Goal: Information Seeking & Learning: Learn about a topic

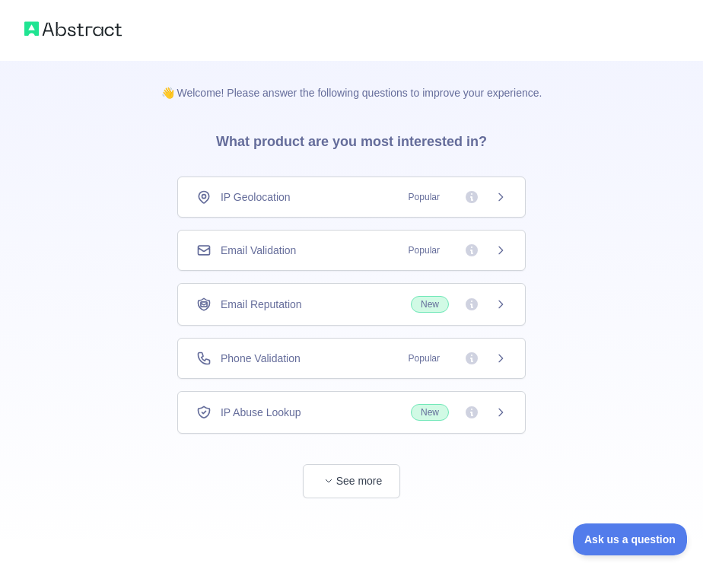
click at [493, 193] on span "Popular" at bounding box center [453, 197] width 107 height 15
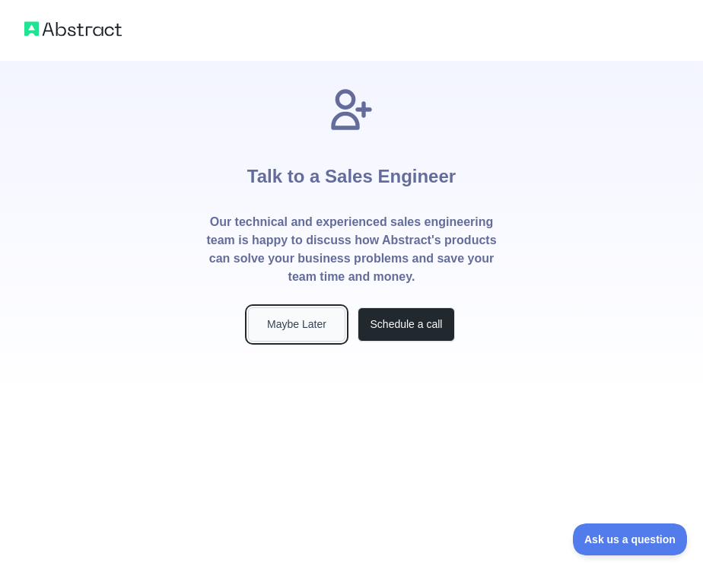
click at [311, 331] on button "Maybe Later" at bounding box center [296, 324] width 97 height 34
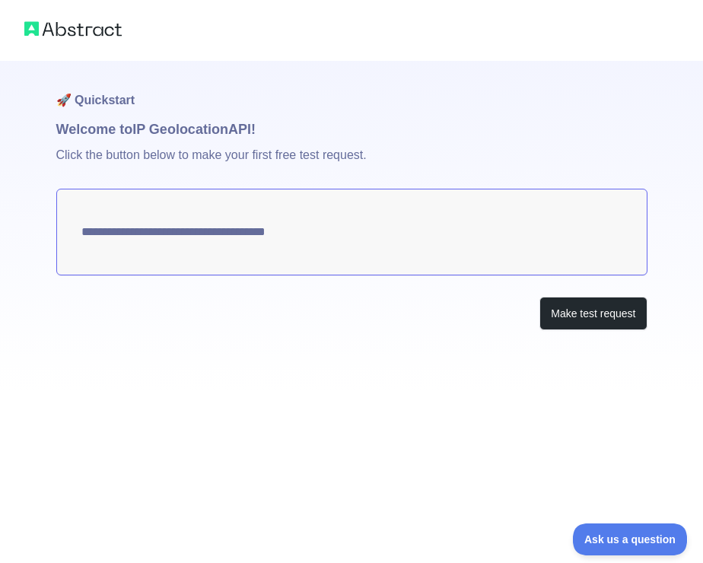
type textarea "**********"
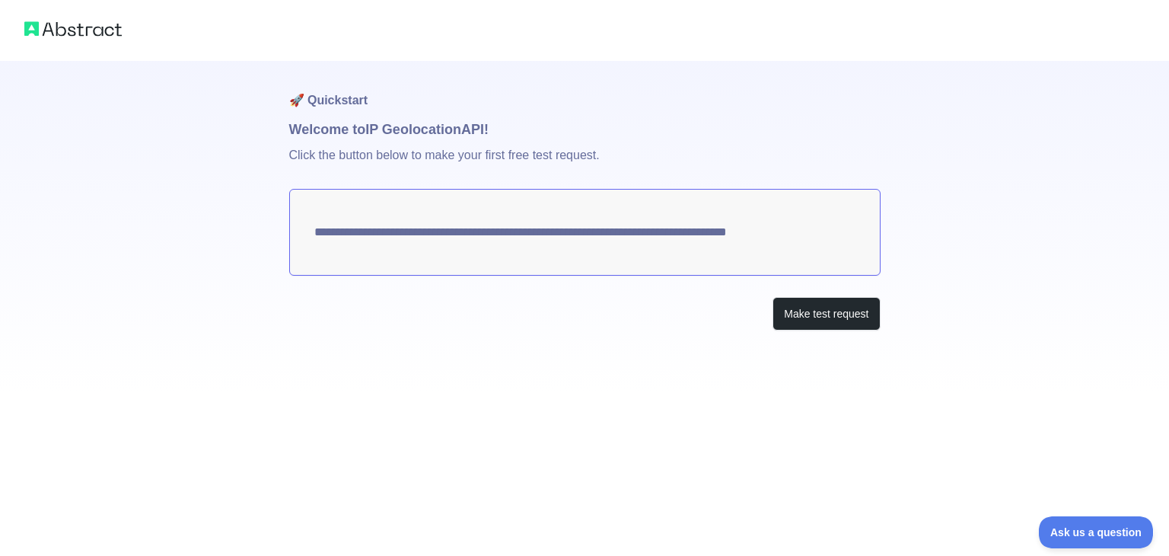
click at [102, 30] on img at bounding box center [72, 28] width 97 height 21
click at [691, 316] on button "Make test request" at bounding box center [826, 314] width 107 height 34
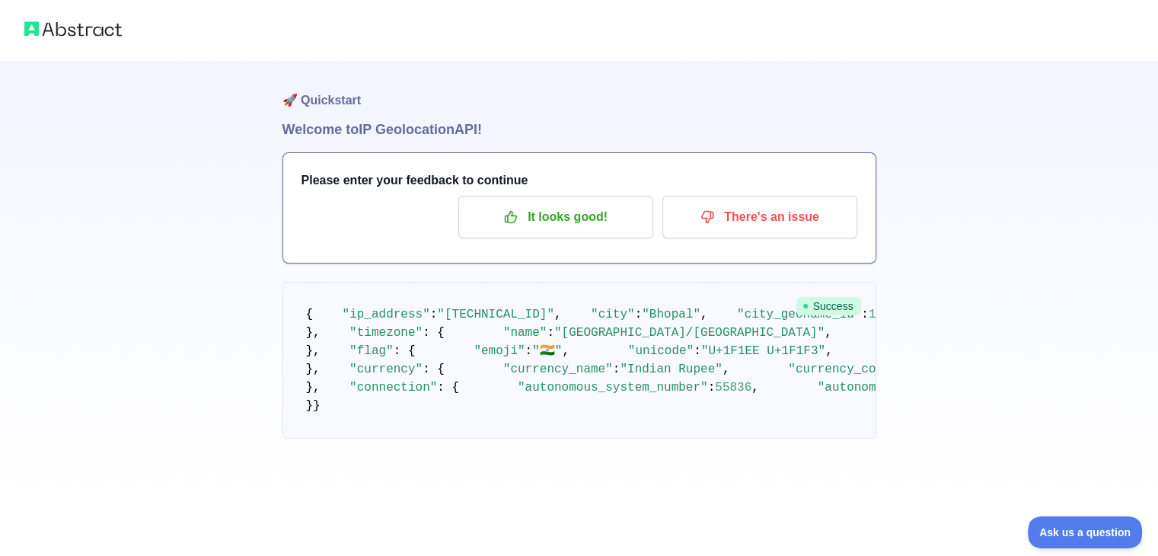
click at [343, 100] on h1 "🚀 Quickstart" at bounding box center [579, 90] width 594 height 58
click at [84, 24] on img at bounding box center [72, 28] width 97 height 21
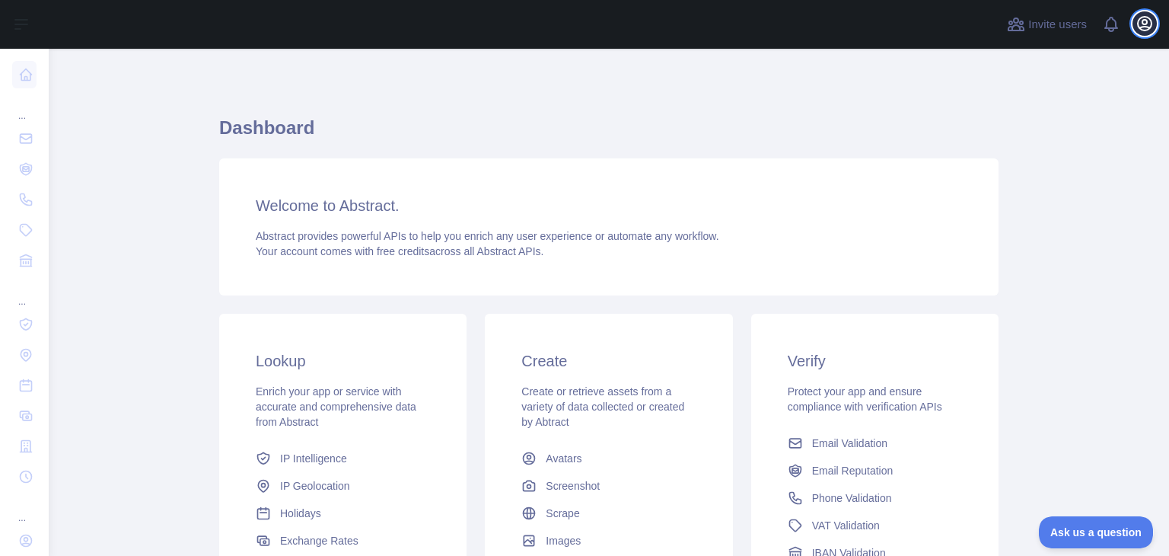
click at [1141, 21] on icon "button" at bounding box center [1145, 23] width 18 height 18
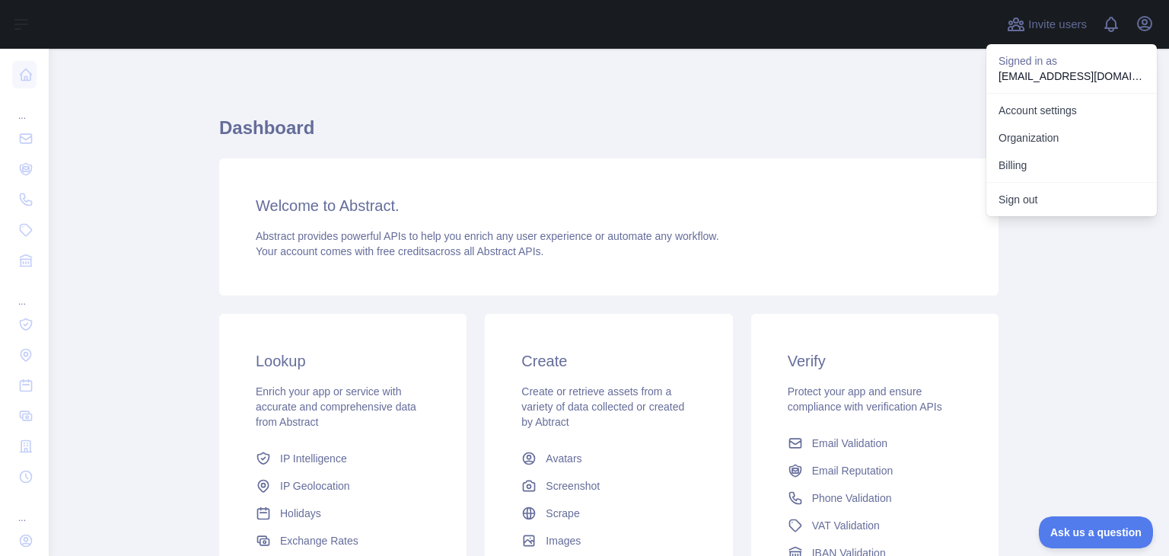
click at [953, 119] on h1 "Dashboard" at bounding box center [608, 134] width 779 height 37
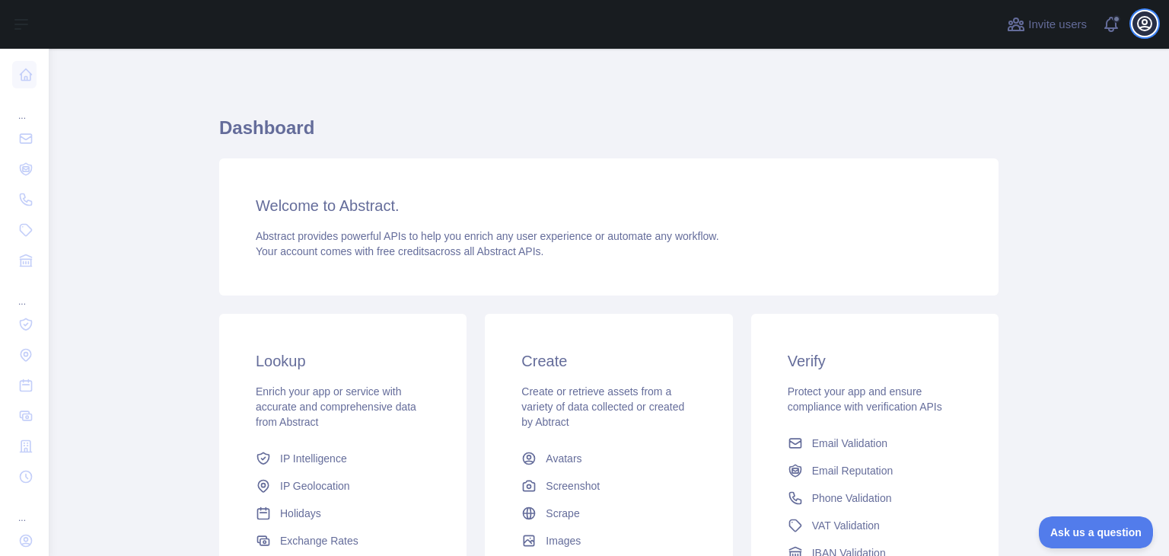
click at [1149, 21] on icon "button" at bounding box center [1145, 23] width 18 height 18
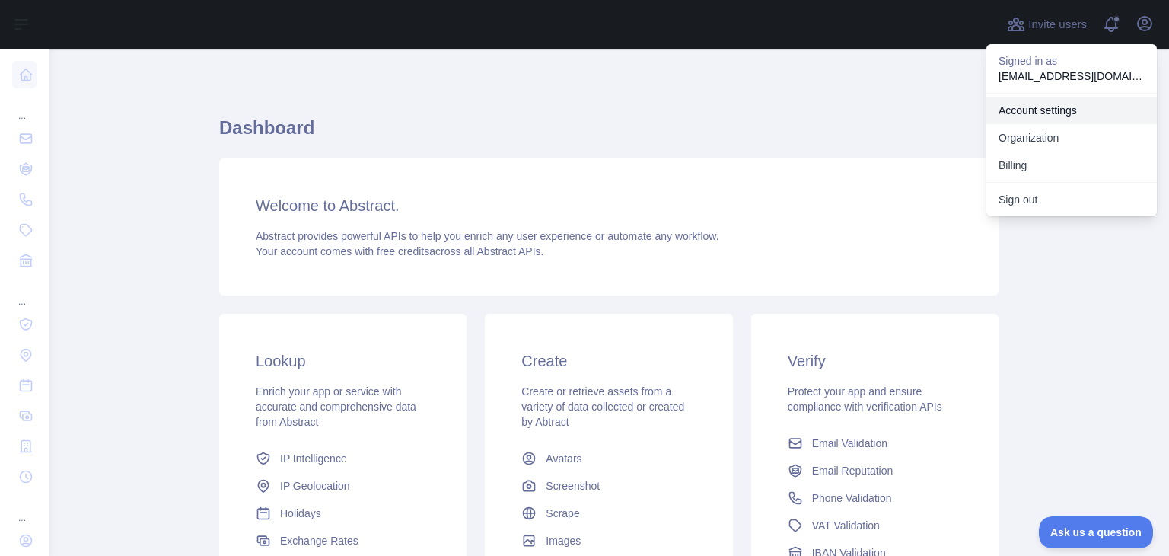
click at [1054, 114] on link "Account settings" at bounding box center [1071, 110] width 170 height 27
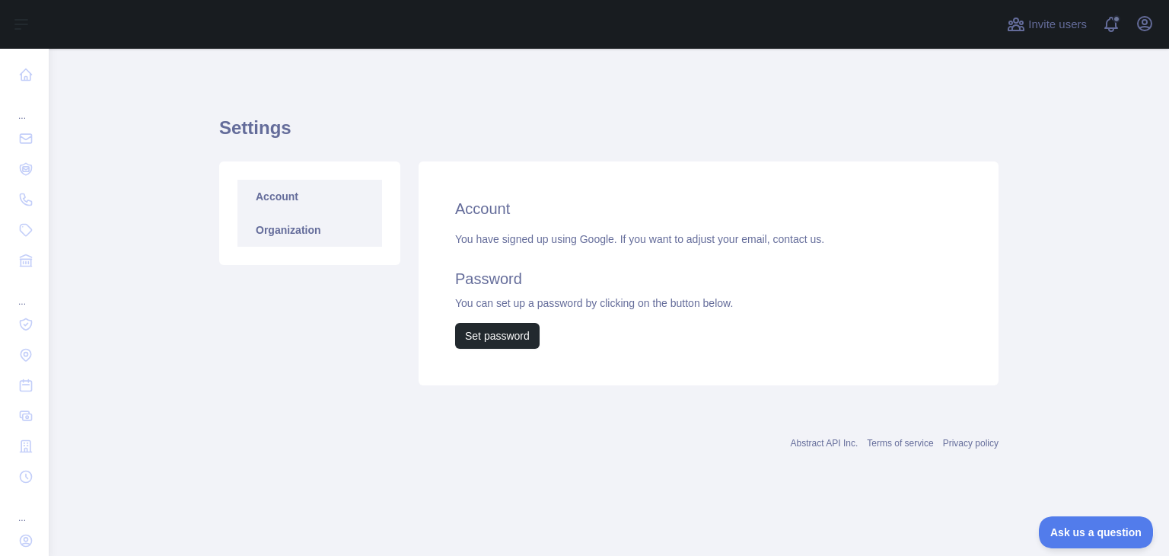
click at [301, 239] on link "Organization" at bounding box center [309, 229] width 145 height 33
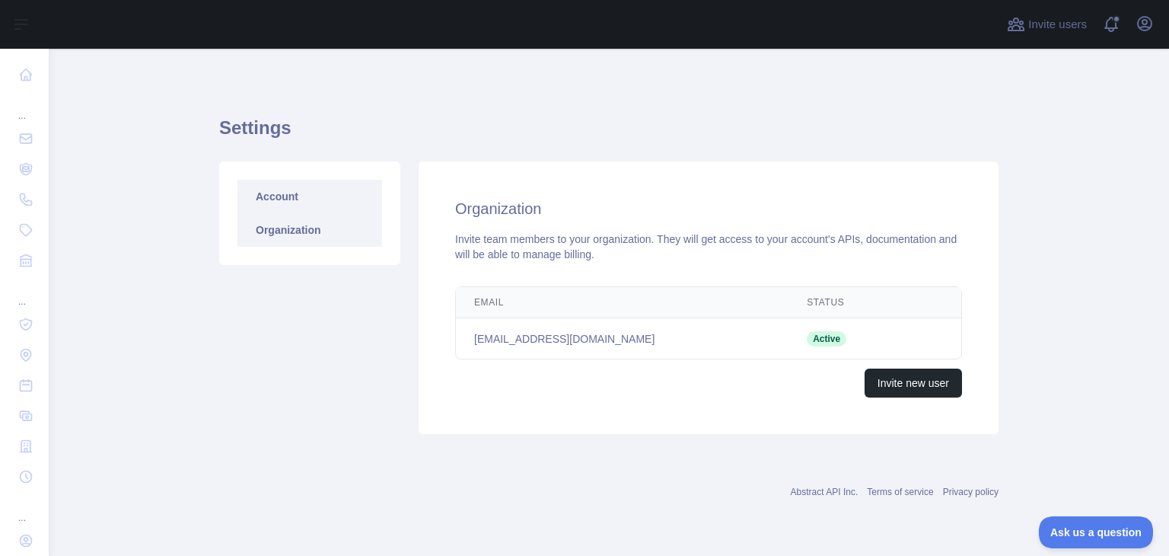
click at [301, 194] on link "Account" at bounding box center [309, 196] width 145 height 33
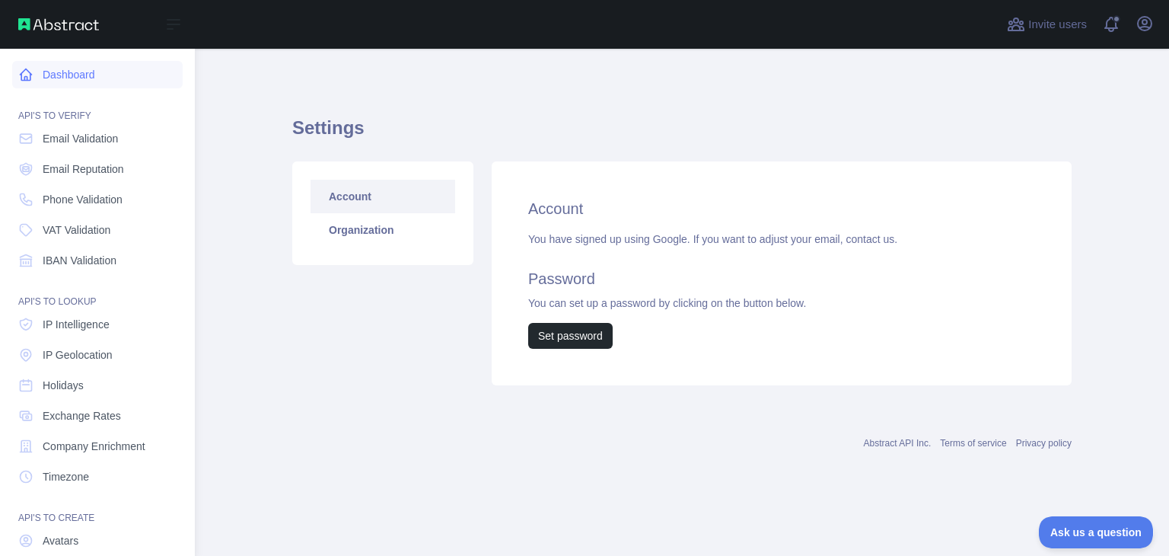
click at [70, 72] on link "Dashboard" at bounding box center [97, 74] width 170 height 27
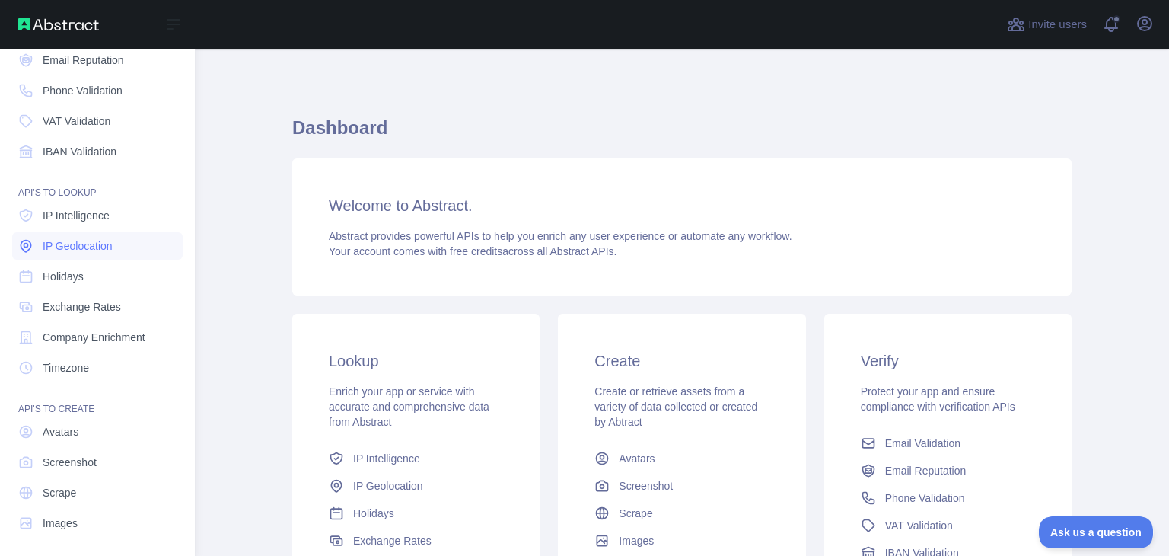
scroll to position [114, 0]
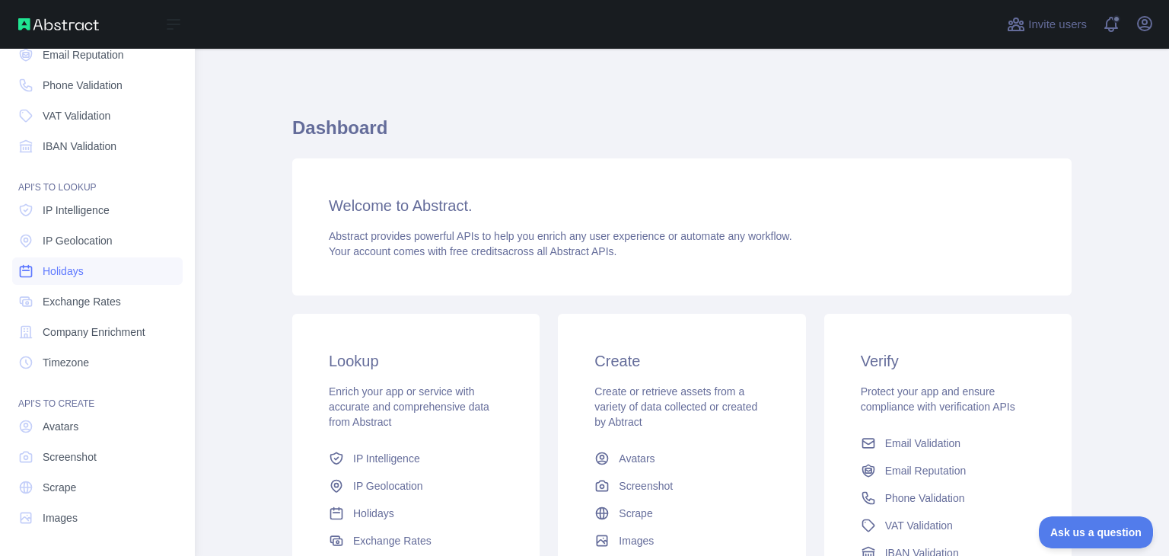
click at [80, 275] on span "Holidays" at bounding box center [63, 270] width 41 height 15
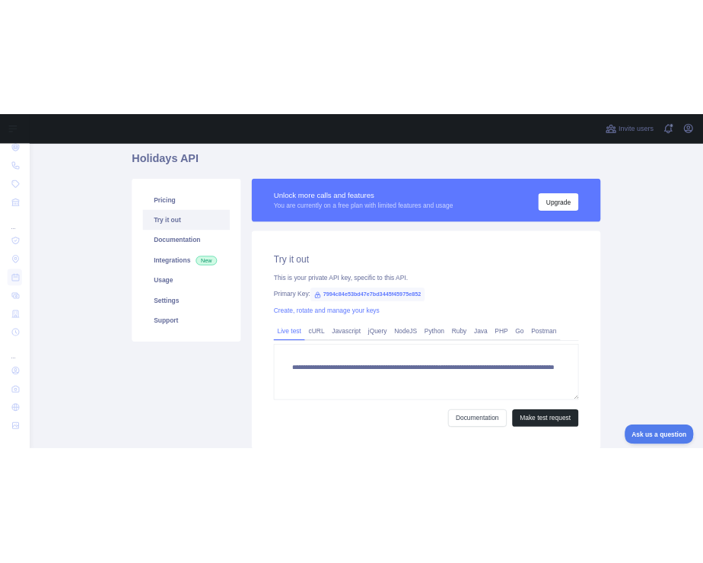
scroll to position [76, 0]
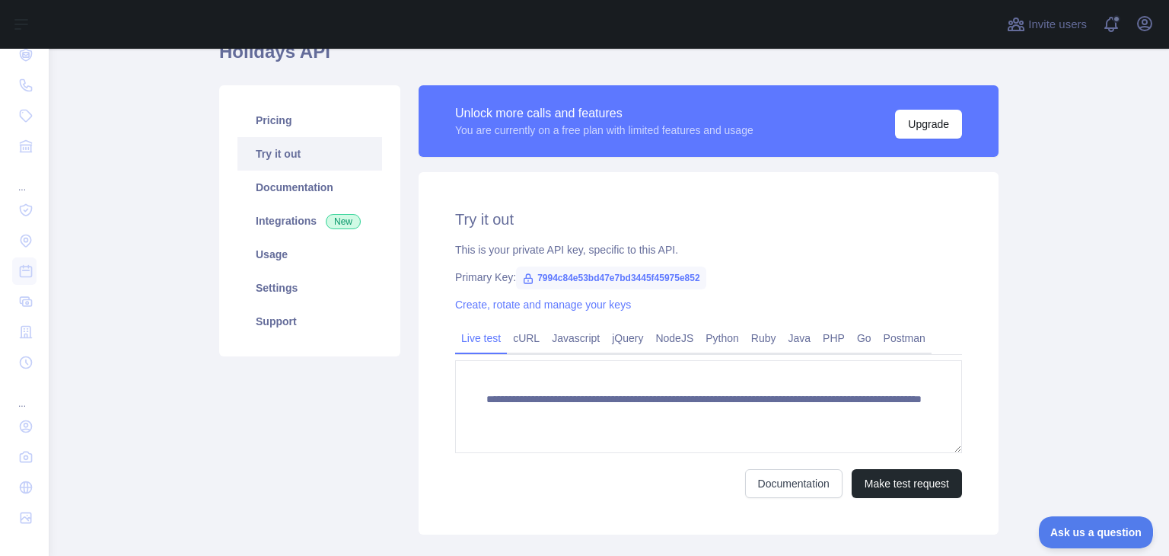
click at [619, 280] on span "7994c84e53bd47e7bd3445f45975e852" at bounding box center [611, 277] width 190 height 23
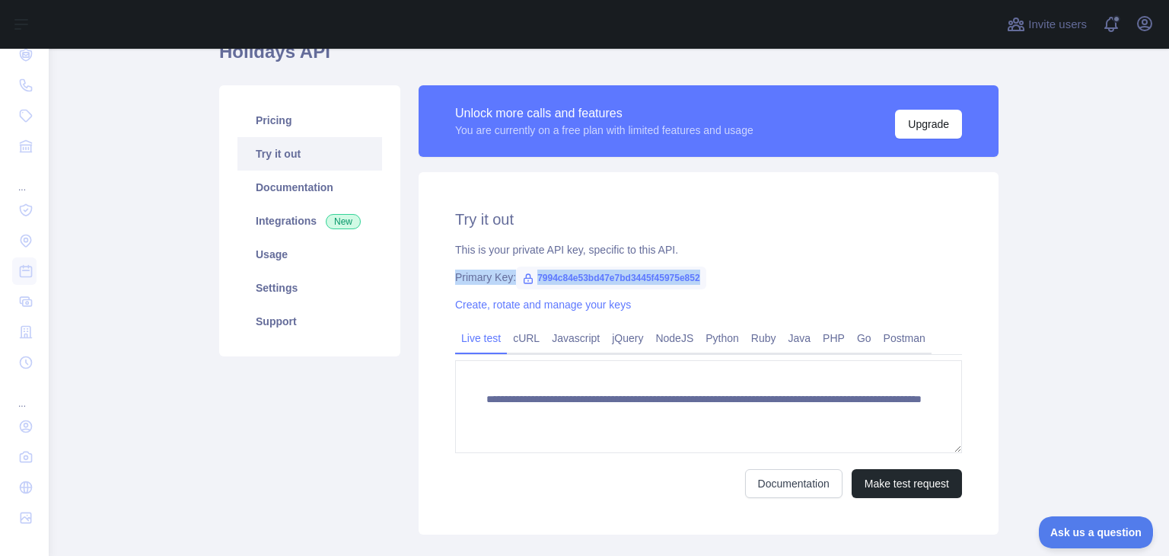
click at [636, 273] on span "7994c84e53bd47e7bd3445f45975e852" at bounding box center [611, 277] width 190 height 23
click at [637, 281] on span "7994c84e53bd47e7bd3445f45975e852" at bounding box center [611, 277] width 190 height 23
copy span "7994c84e53bd47e7bd3445f45975e852"
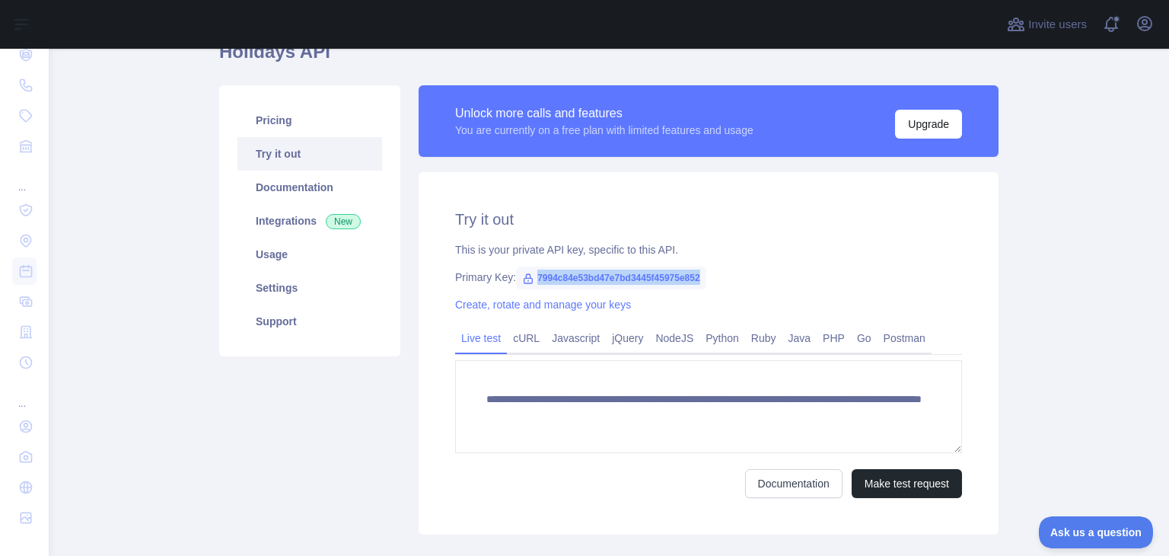
click at [696, 272] on span "7994c84e53bd47e7bd3445f45975e852" at bounding box center [611, 277] width 190 height 23
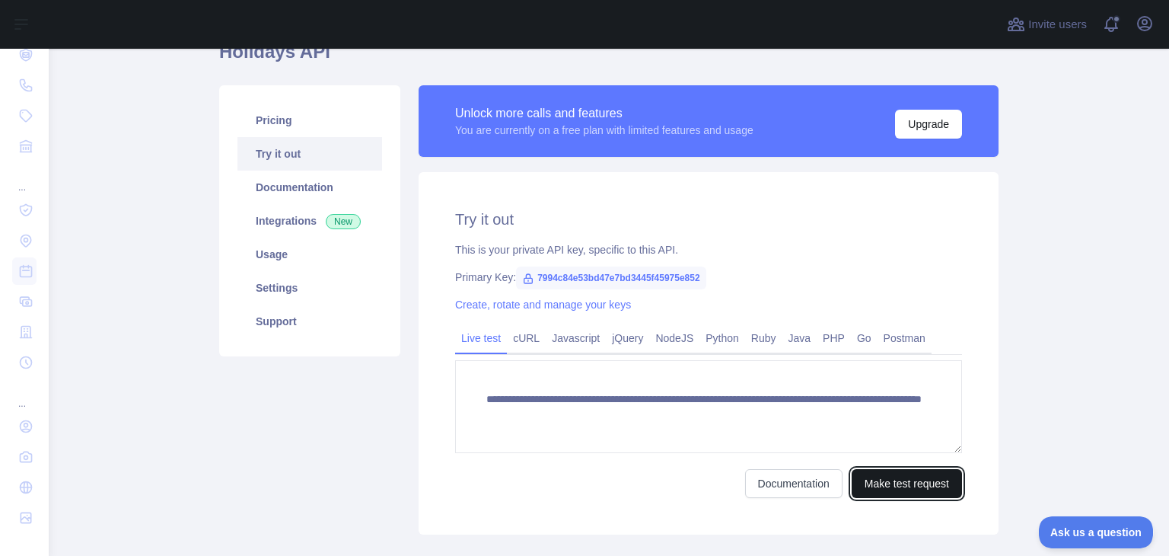
click at [915, 487] on button "Make test request" at bounding box center [907, 483] width 110 height 29
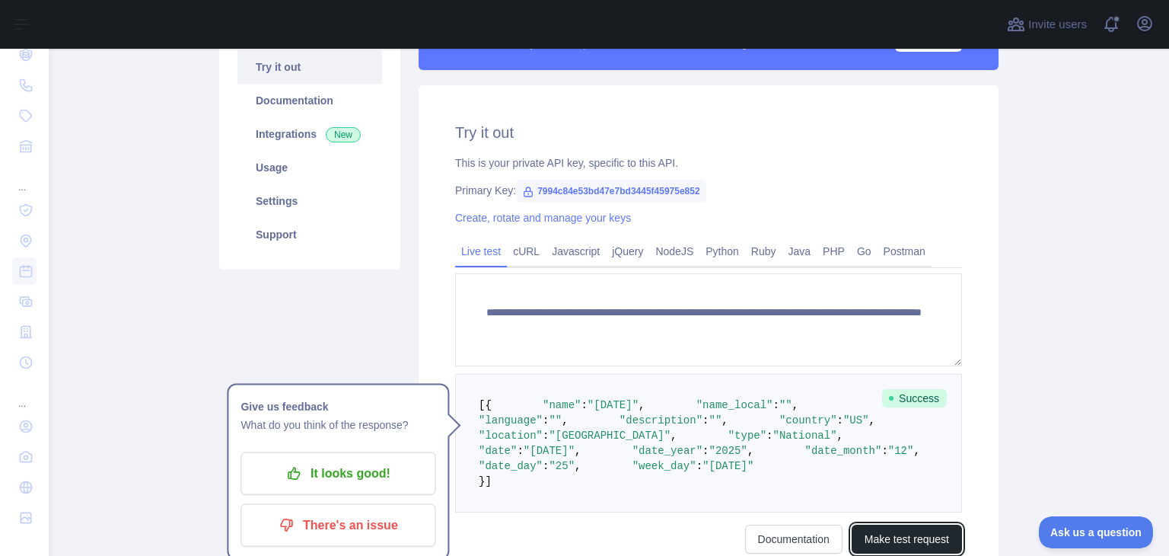
scroll to position [304, 0]
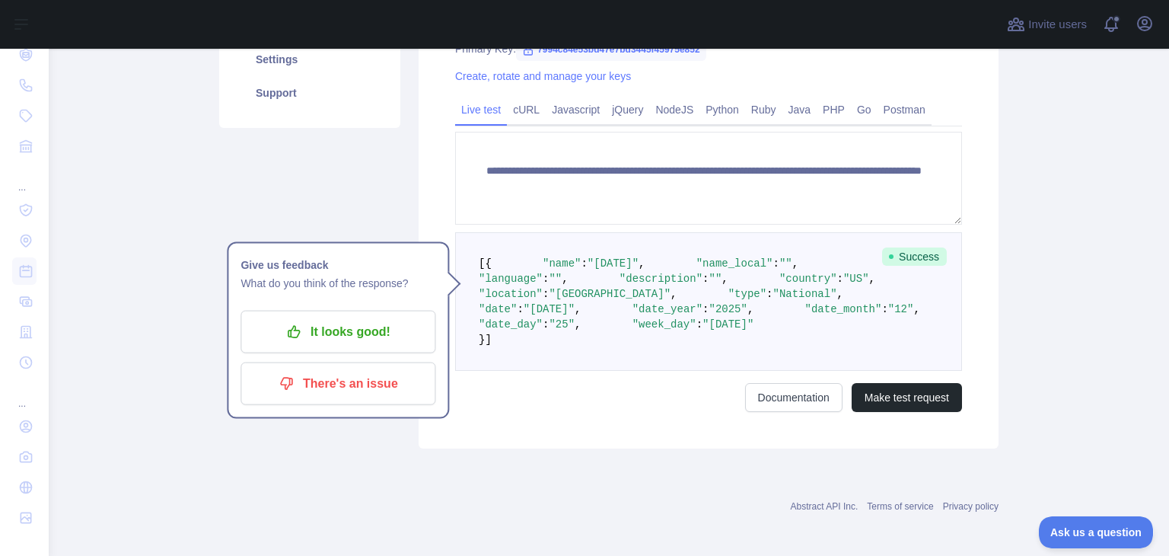
click at [360, 448] on div "Pricing Try it out Documentation Integrations New Usage Settings Support" at bounding box center [309, 152] width 199 height 591
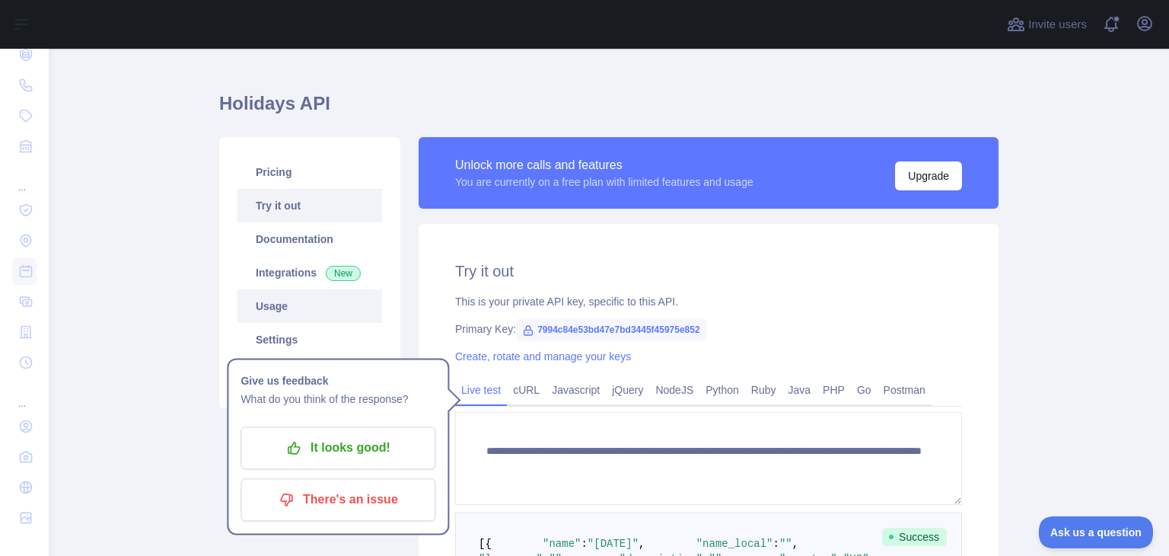
scroll to position [0, 0]
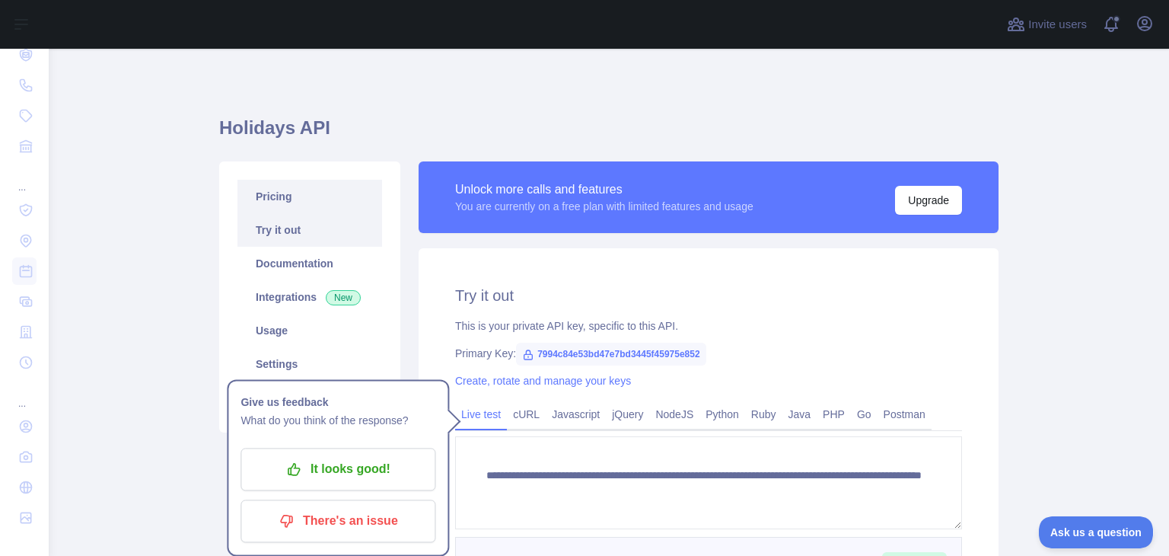
click at [314, 184] on link "Pricing" at bounding box center [309, 196] width 145 height 33
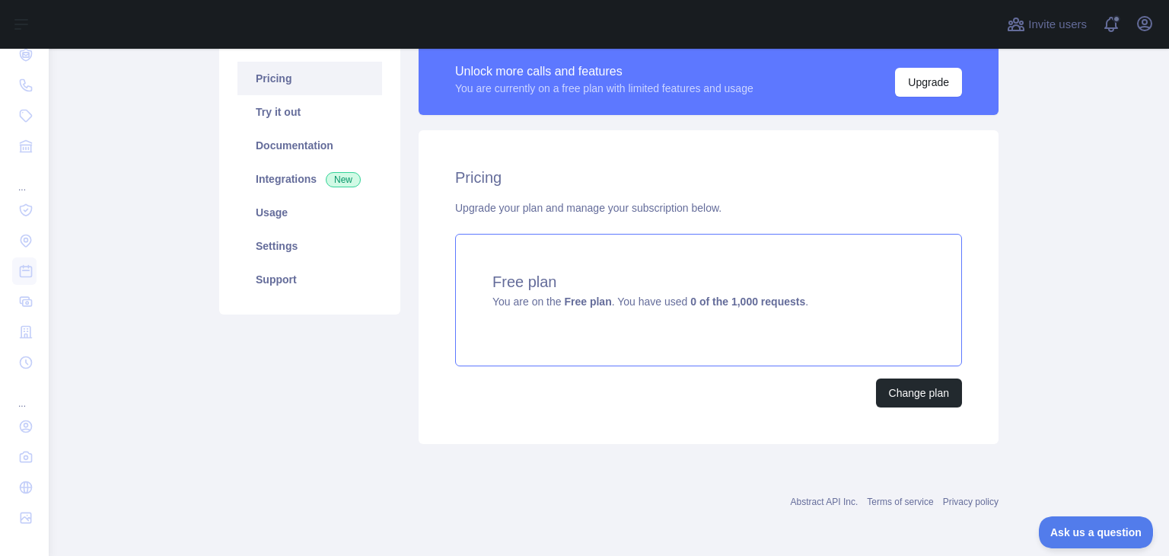
scroll to position [42, 0]
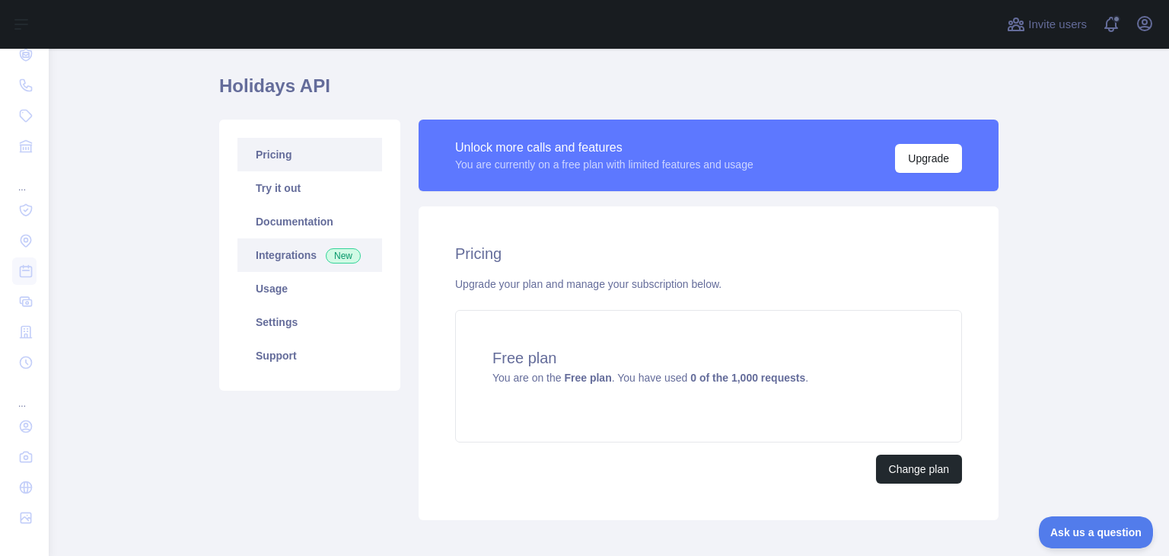
click at [288, 250] on link "Integrations New" at bounding box center [309, 254] width 145 height 33
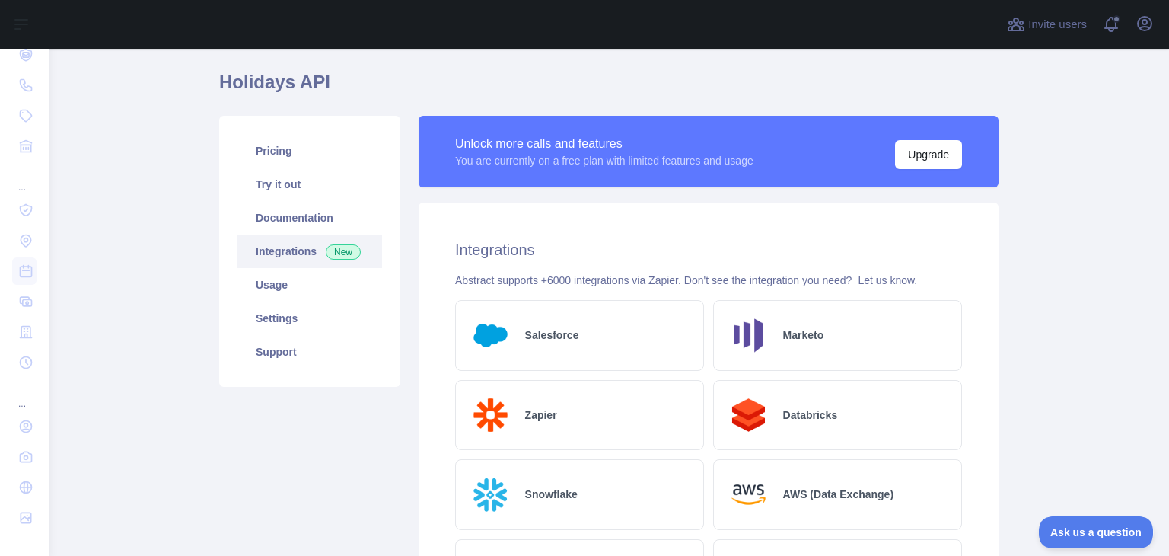
scroll to position [42, 0]
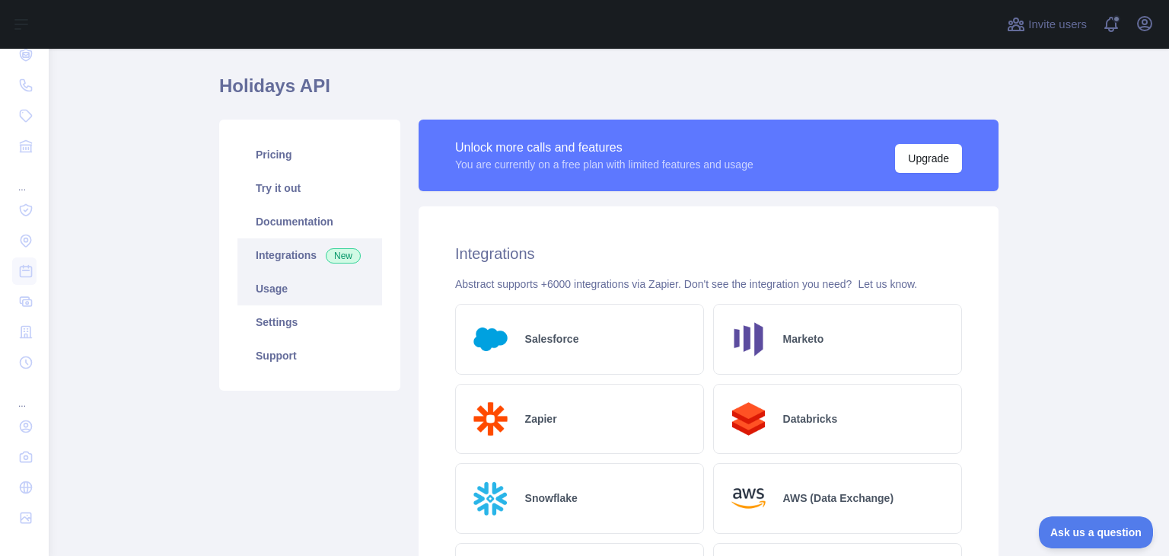
click at [278, 290] on link "Usage" at bounding box center [309, 288] width 145 height 33
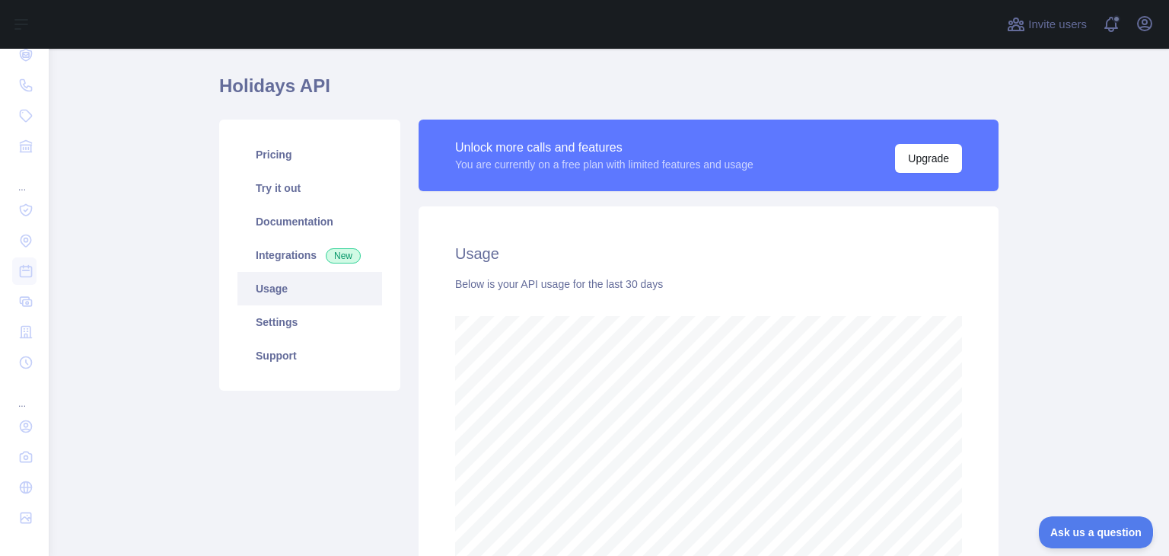
scroll to position [506, 1108]
click at [282, 164] on link "Pricing" at bounding box center [309, 154] width 145 height 33
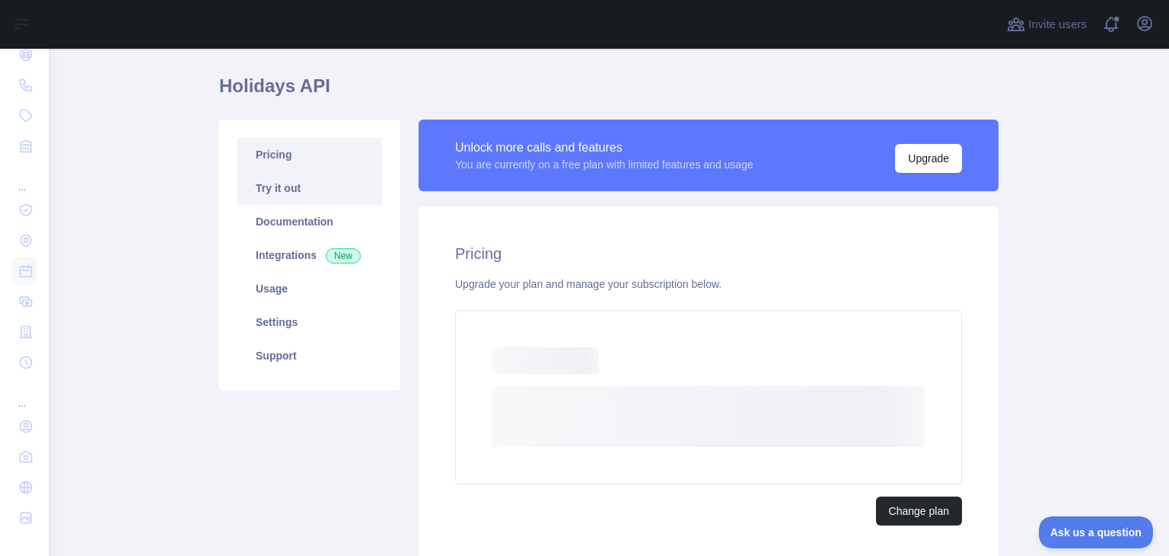
click at [296, 195] on link "Try it out" at bounding box center [309, 187] width 145 height 33
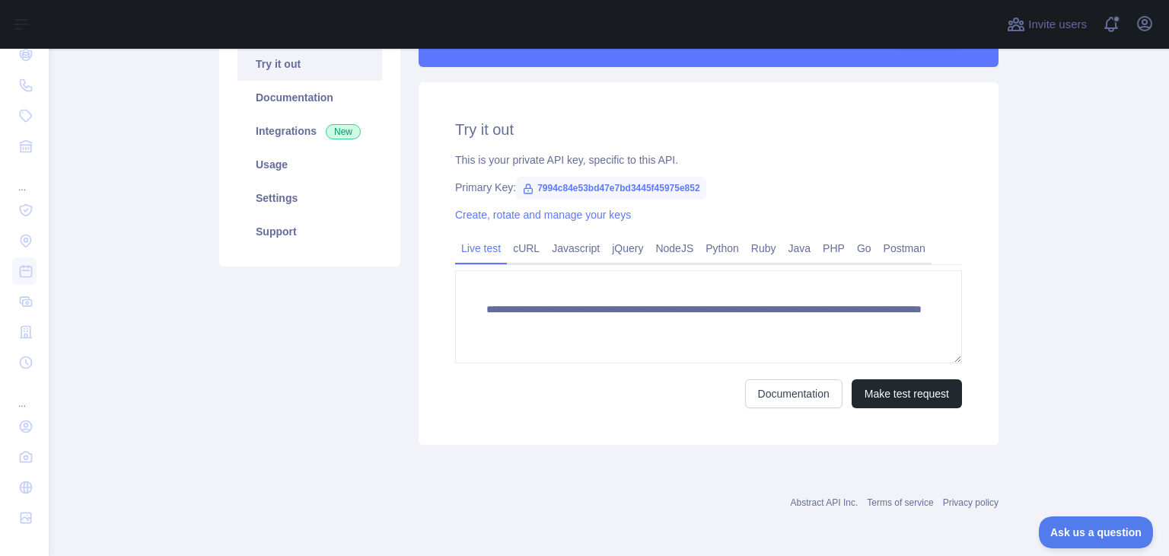
scroll to position [167, 0]
click at [569, 215] on link "Create, rotate and manage your keys" at bounding box center [543, 214] width 176 height 12
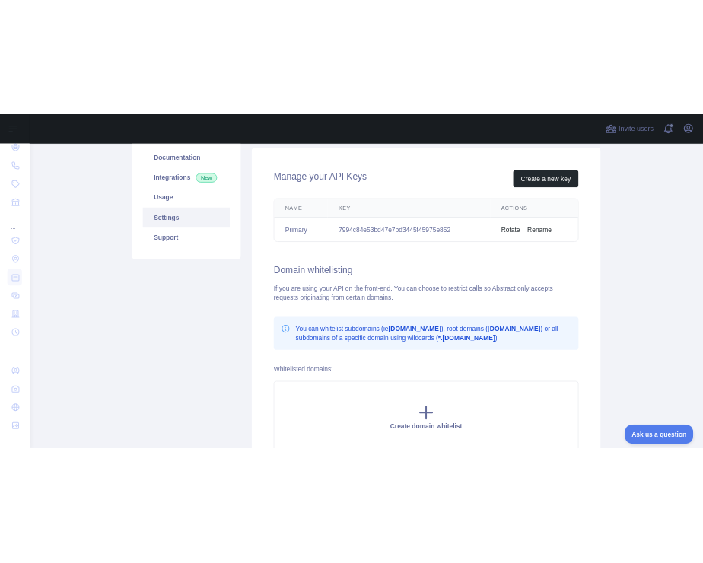
scroll to position [167, 0]
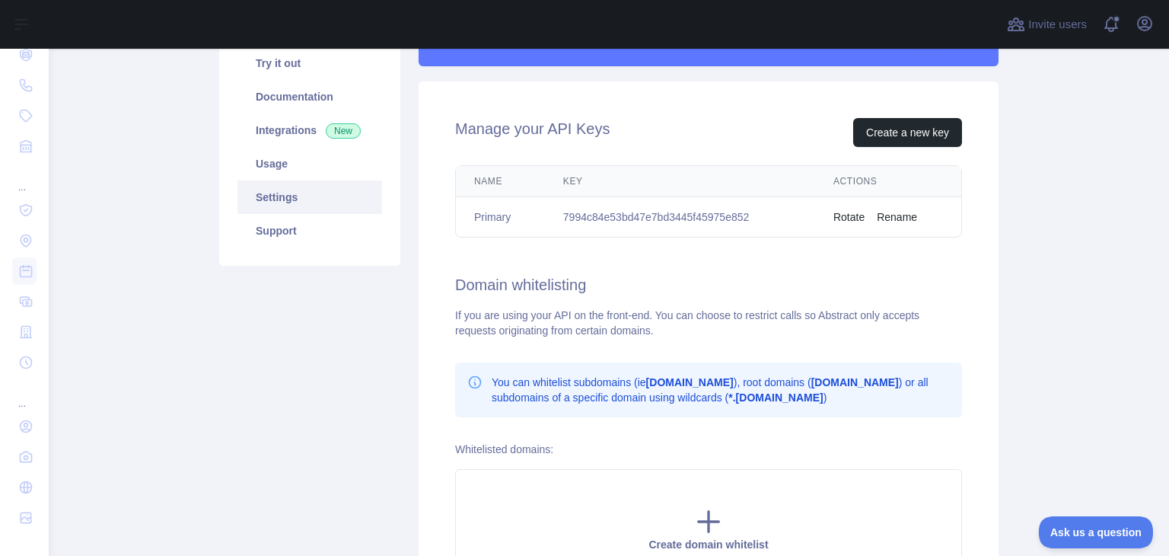
click at [623, 213] on td "7994c84e53bd47e7bd3445f45975e852" at bounding box center [680, 217] width 270 height 40
copy td "7994c84e53bd47e7bd3445f45975e852"
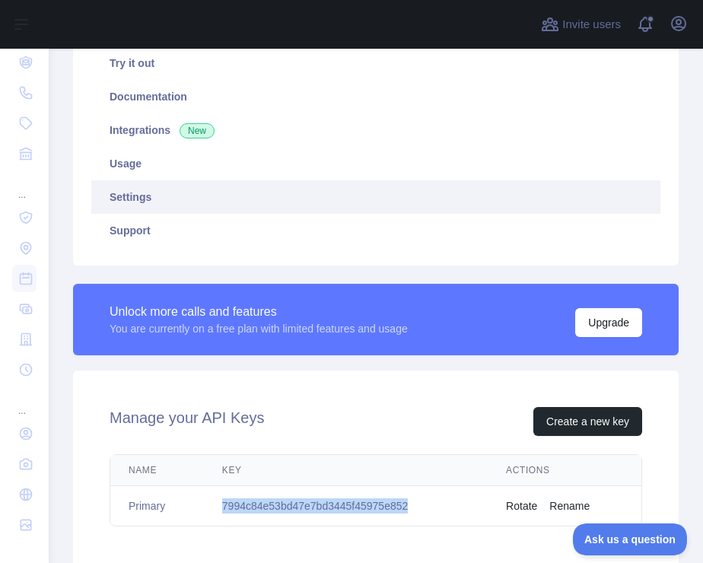
scroll to position [107, 0]
